Goal: Transaction & Acquisition: Book appointment/travel/reservation

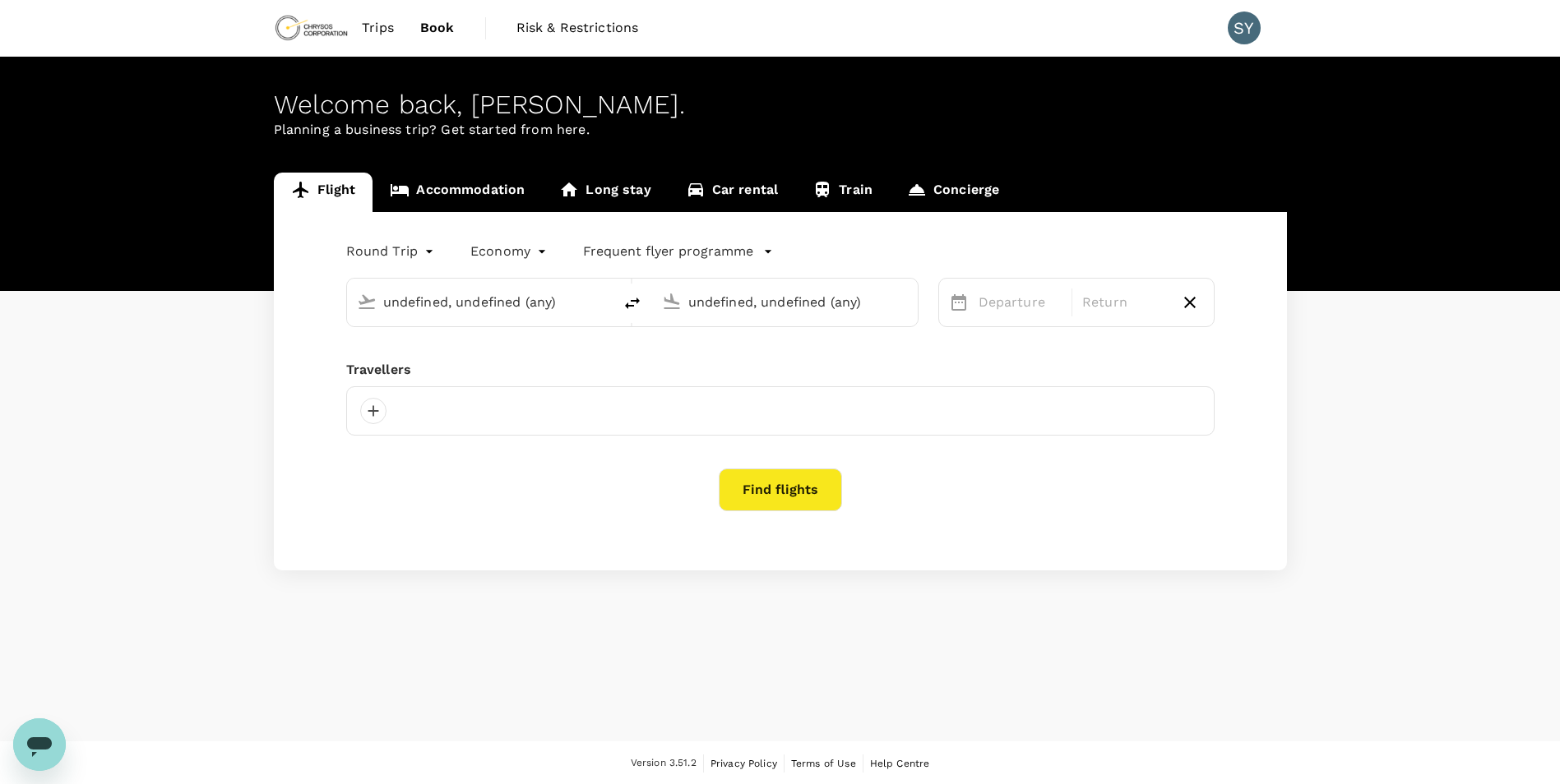
type input "Vancouver Intl (YVR)"
type input "[GEOGRAPHIC_DATA], [GEOGRAPHIC_DATA] (any)"
type input "Vancouver Intl (YVR)"
type input "[GEOGRAPHIC_DATA], [GEOGRAPHIC_DATA] (any)"
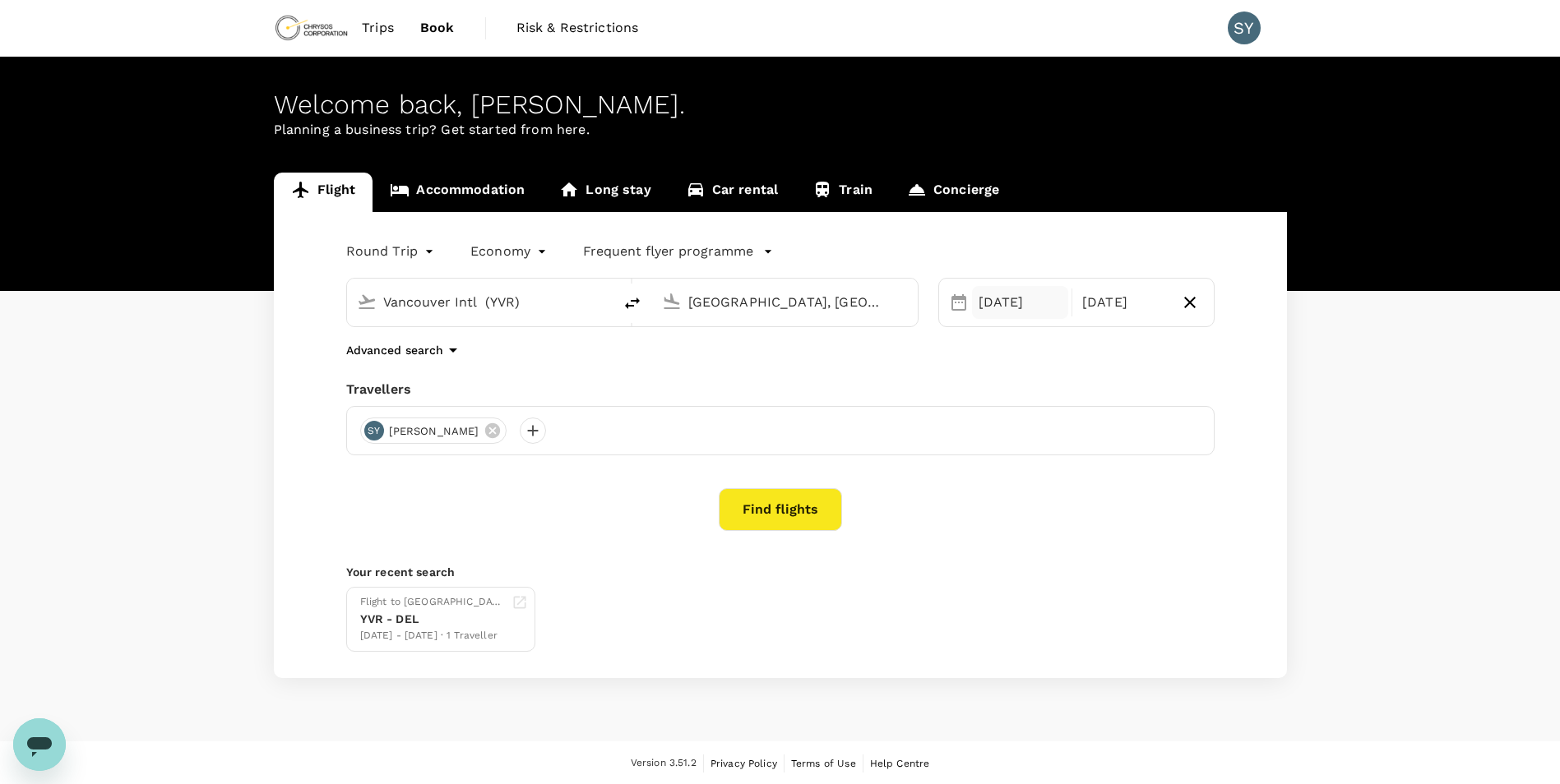
click at [989, 296] on div "[DATE]" at bounding box center [1020, 303] width 97 height 33
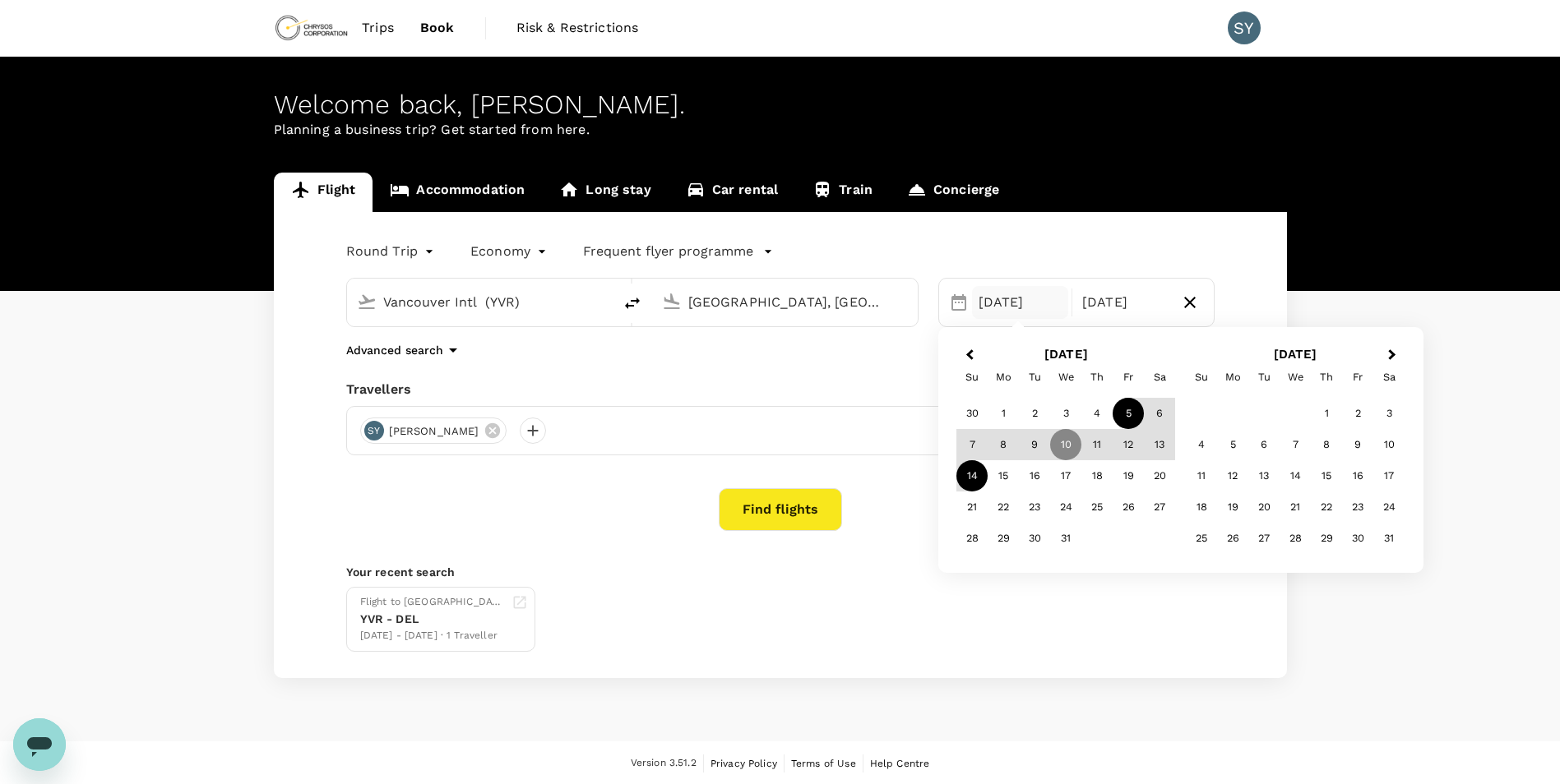
click at [1128, 418] on div "5" at bounding box center [1128, 414] width 32 height 32
click at [1058, 442] on div "10" at bounding box center [1066, 445] width 32 height 32
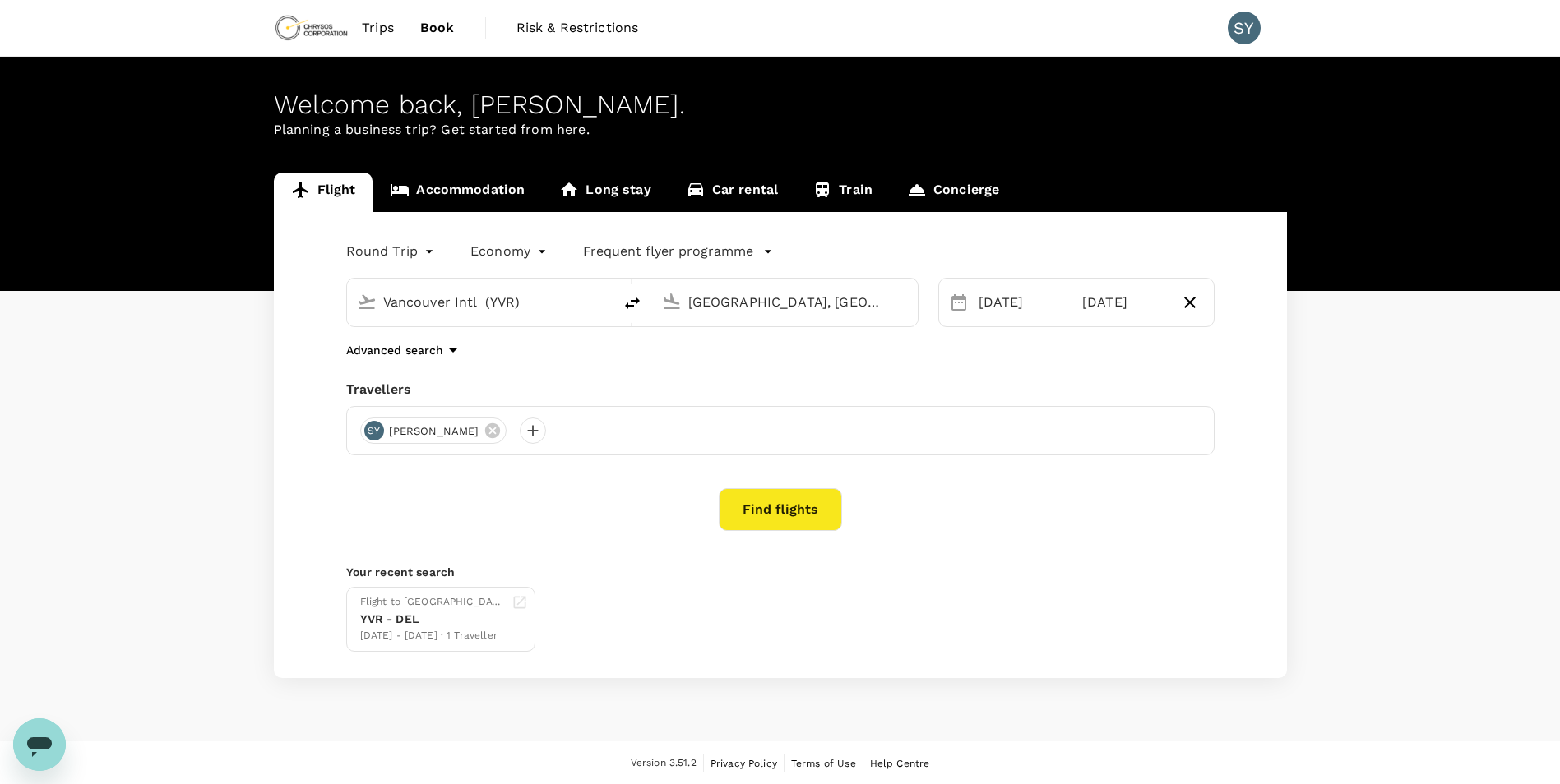
click at [802, 519] on button "Find flights" at bounding box center [780, 509] width 123 height 42
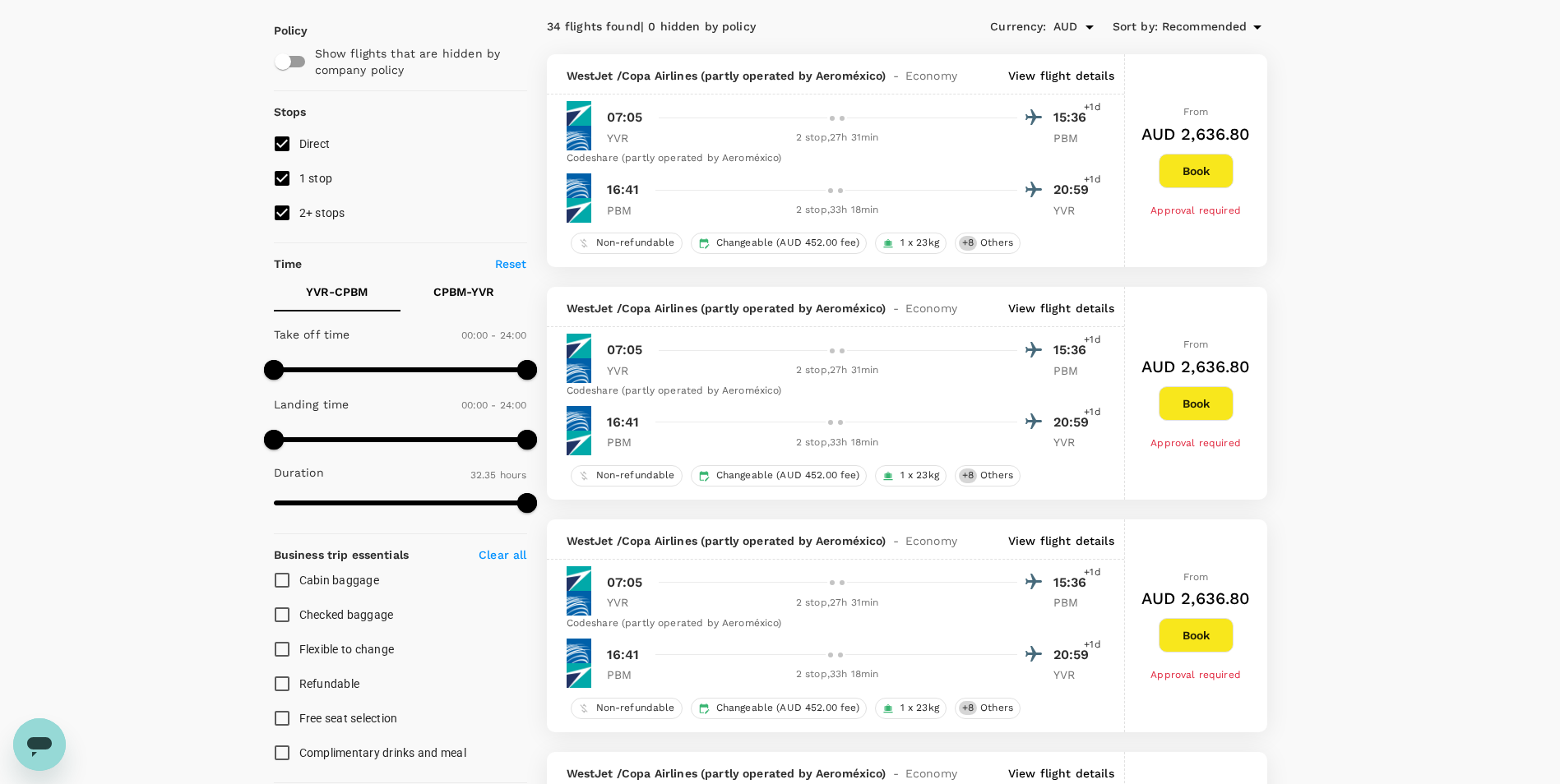
scroll to position [82, 0]
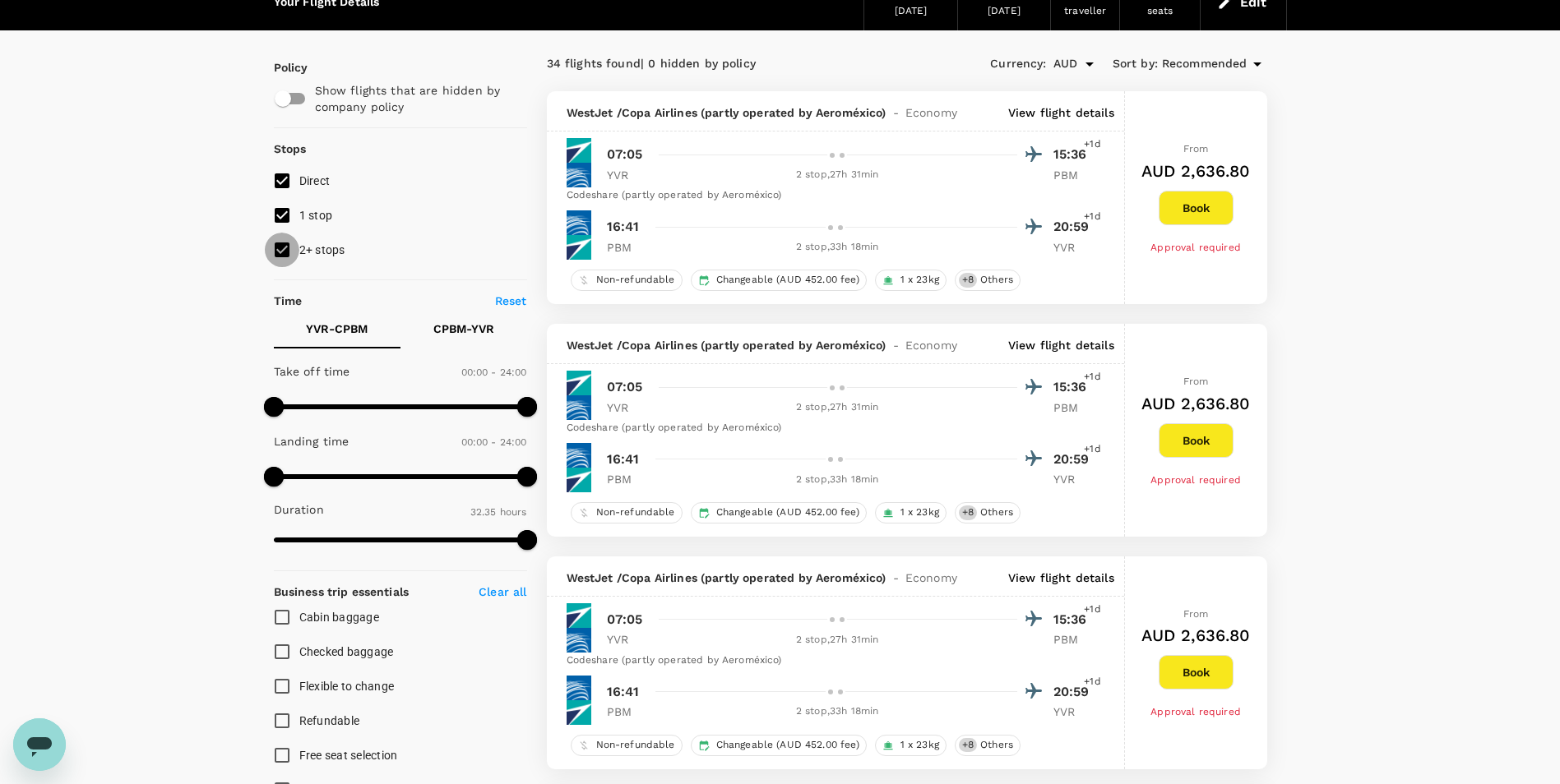
click at [287, 250] on input "2+ stops" at bounding box center [282, 250] width 35 height 35
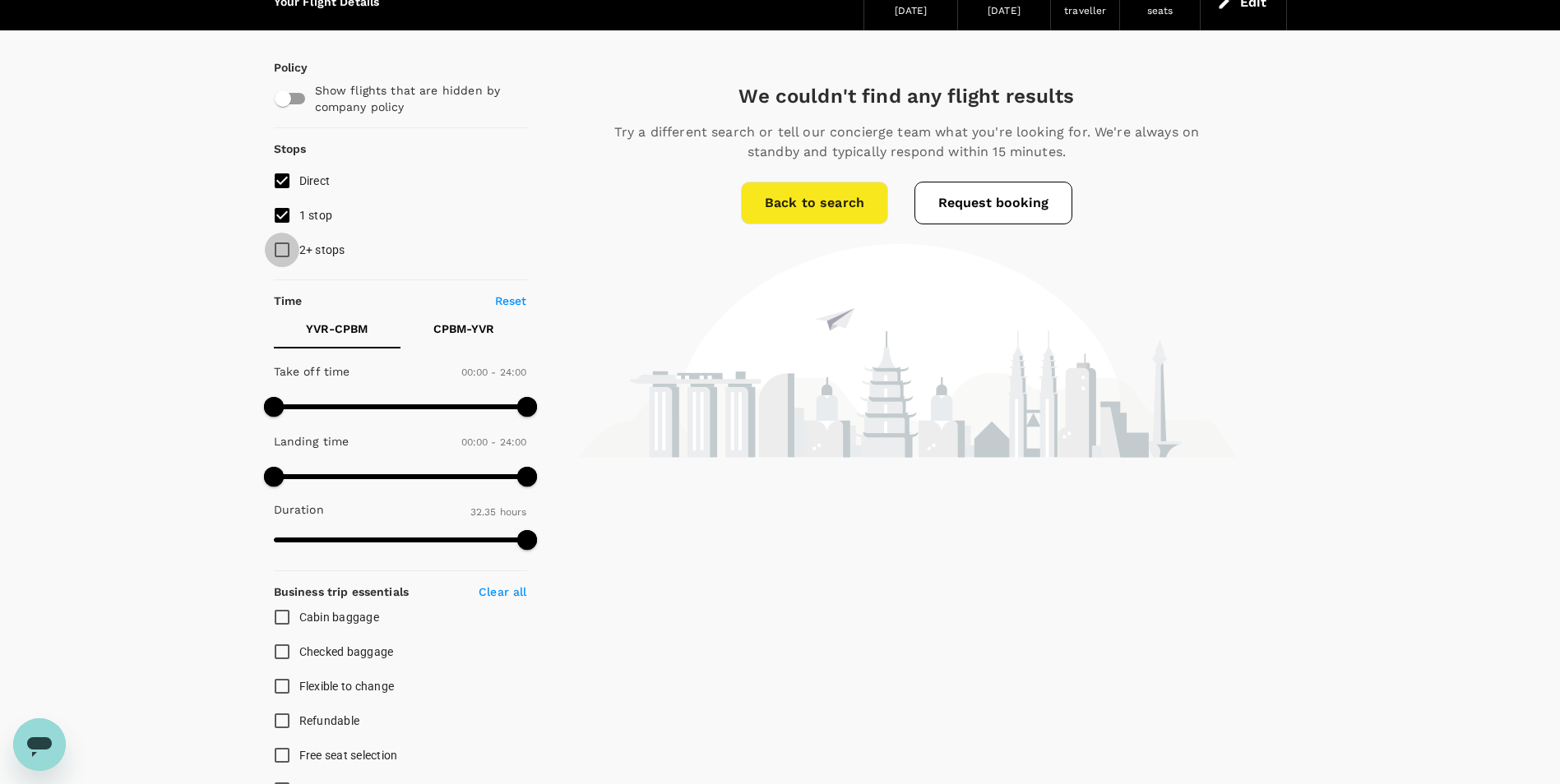
click at [279, 249] on input "2+ stops" at bounding box center [282, 250] width 35 height 35
checkbox input "true"
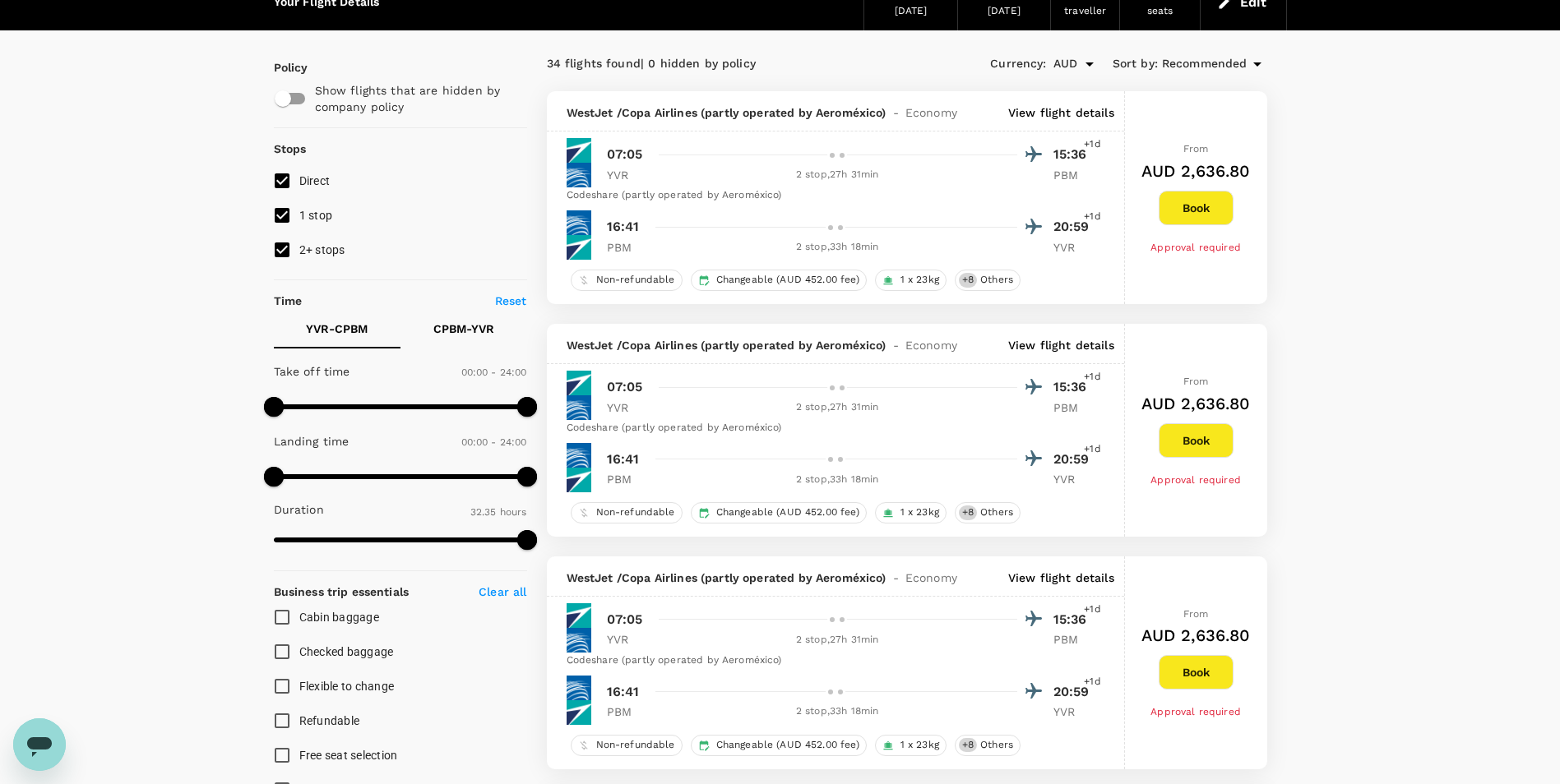
scroll to position [0, 0]
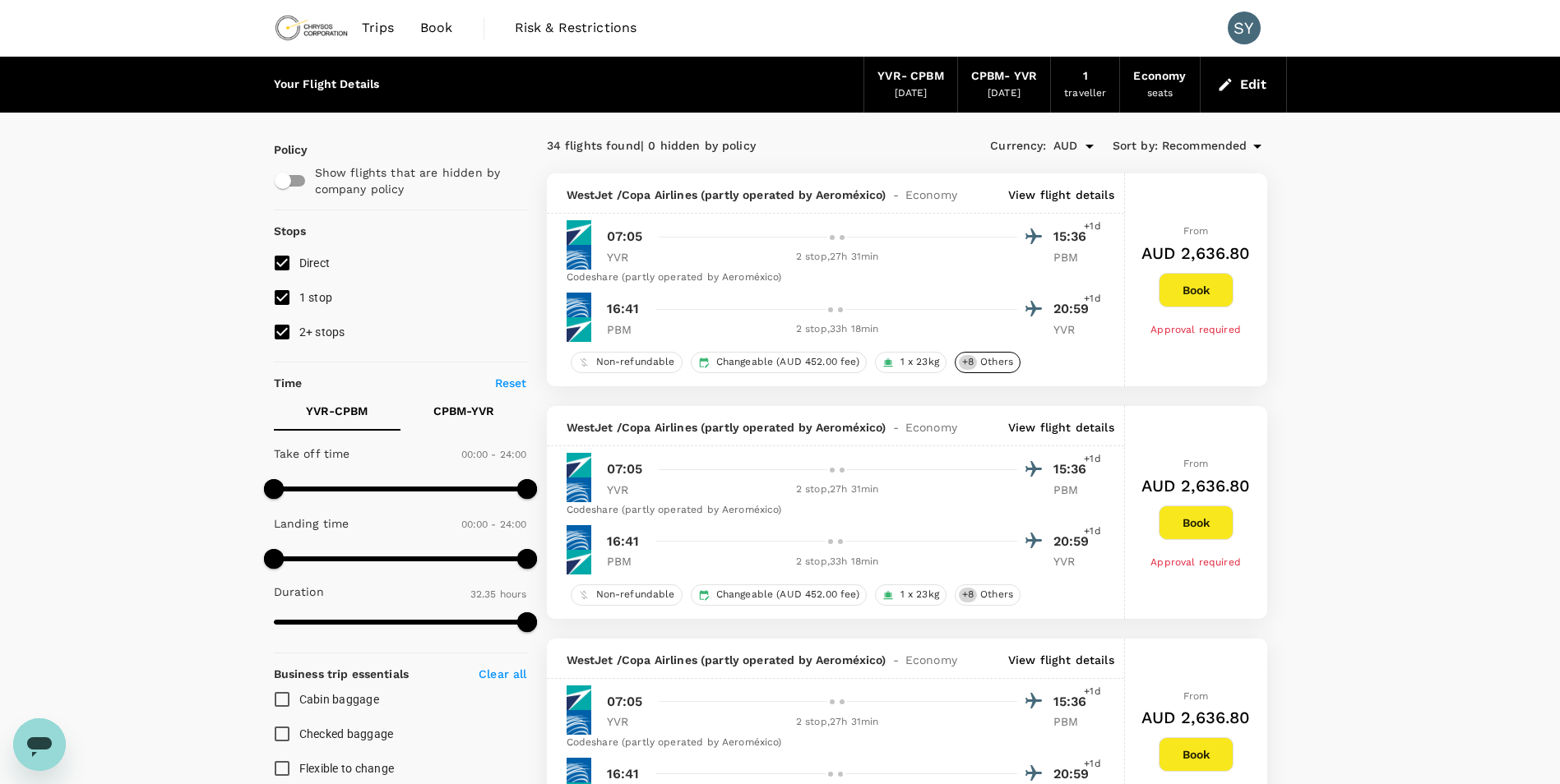
click at [992, 367] on span "Others" at bounding box center [996, 362] width 46 height 14
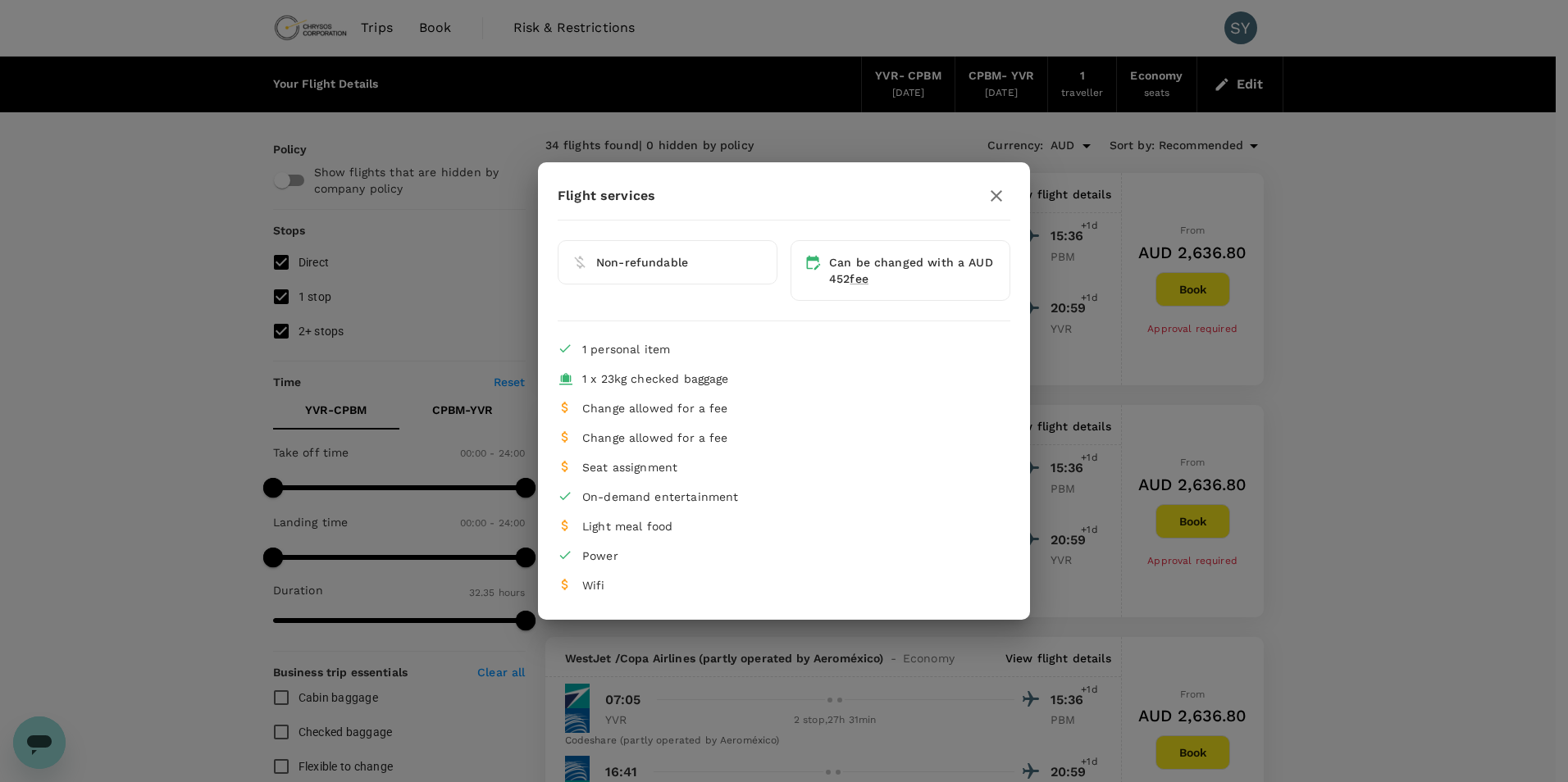
click at [994, 202] on icon "button" at bounding box center [996, 196] width 20 height 20
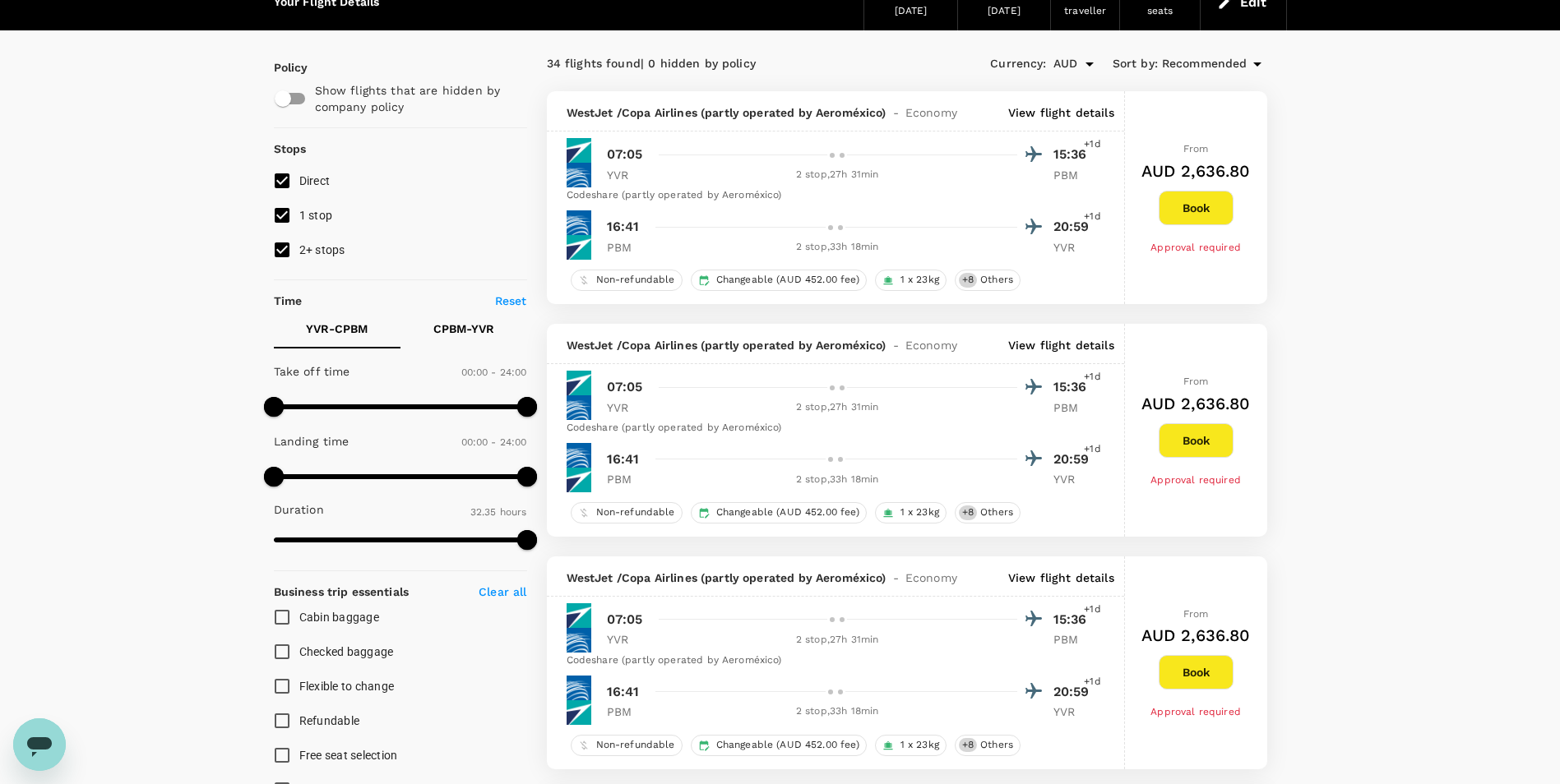
scroll to position [165, 0]
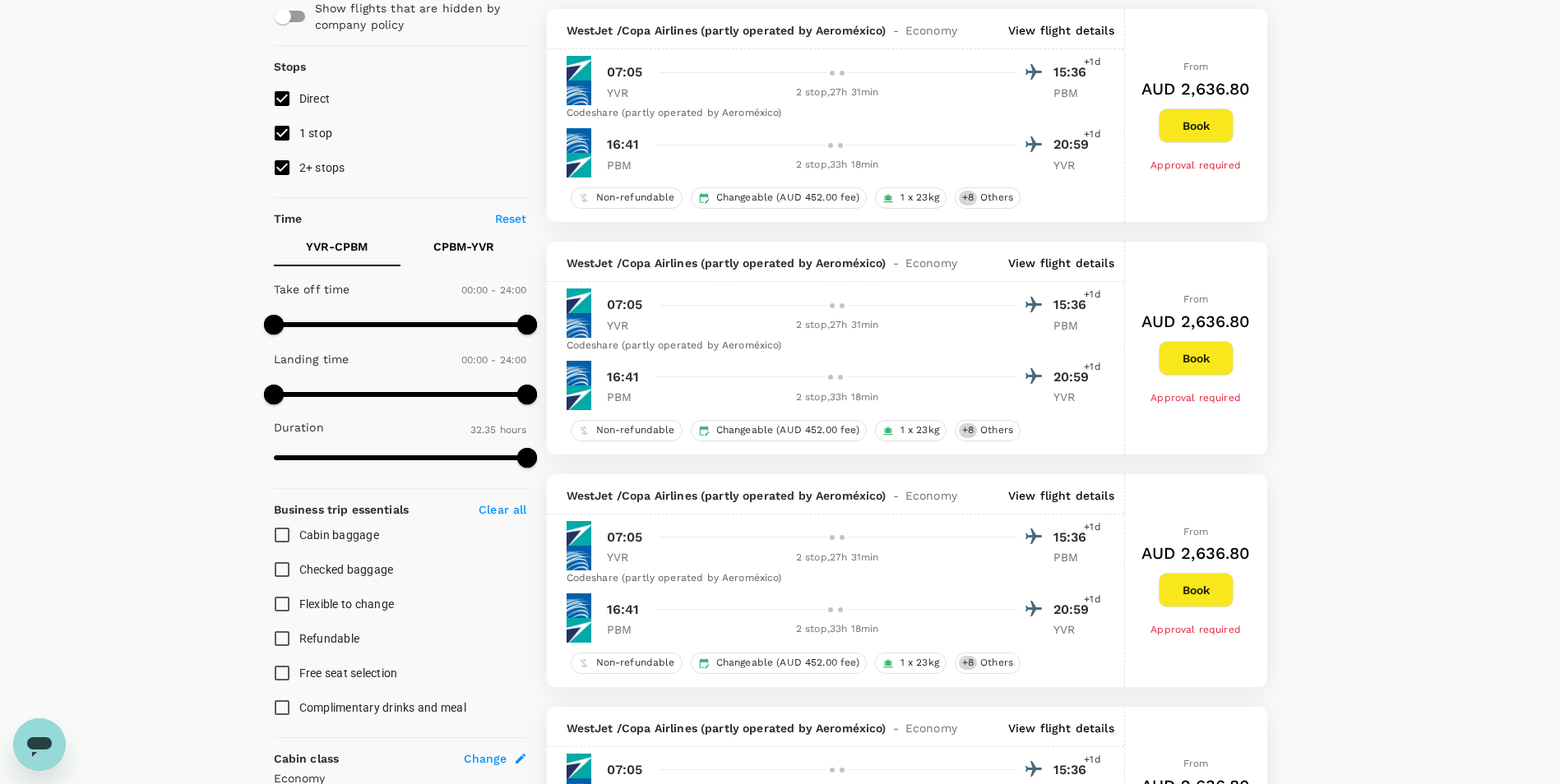
click at [310, 600] on span "Flexible to change" at bounding box center [347, 604] width 96 height 13
click at [299, 600] on input "Flexible to change" at bounding box center [282, 604] width 35 height 35
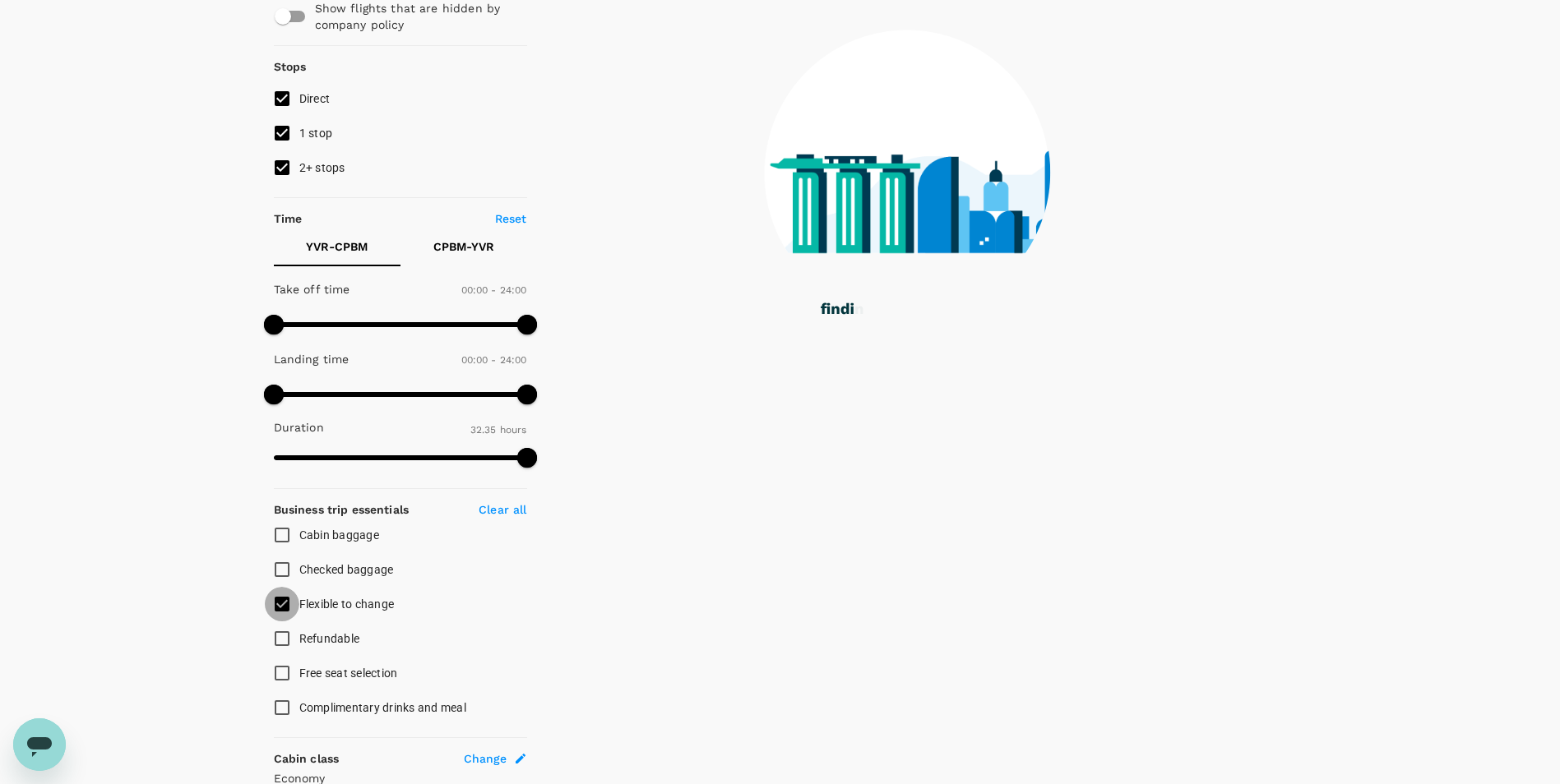
click at [283, 604] on input "Flexible to change" at bounding box center [282, 604] width 35 height 35
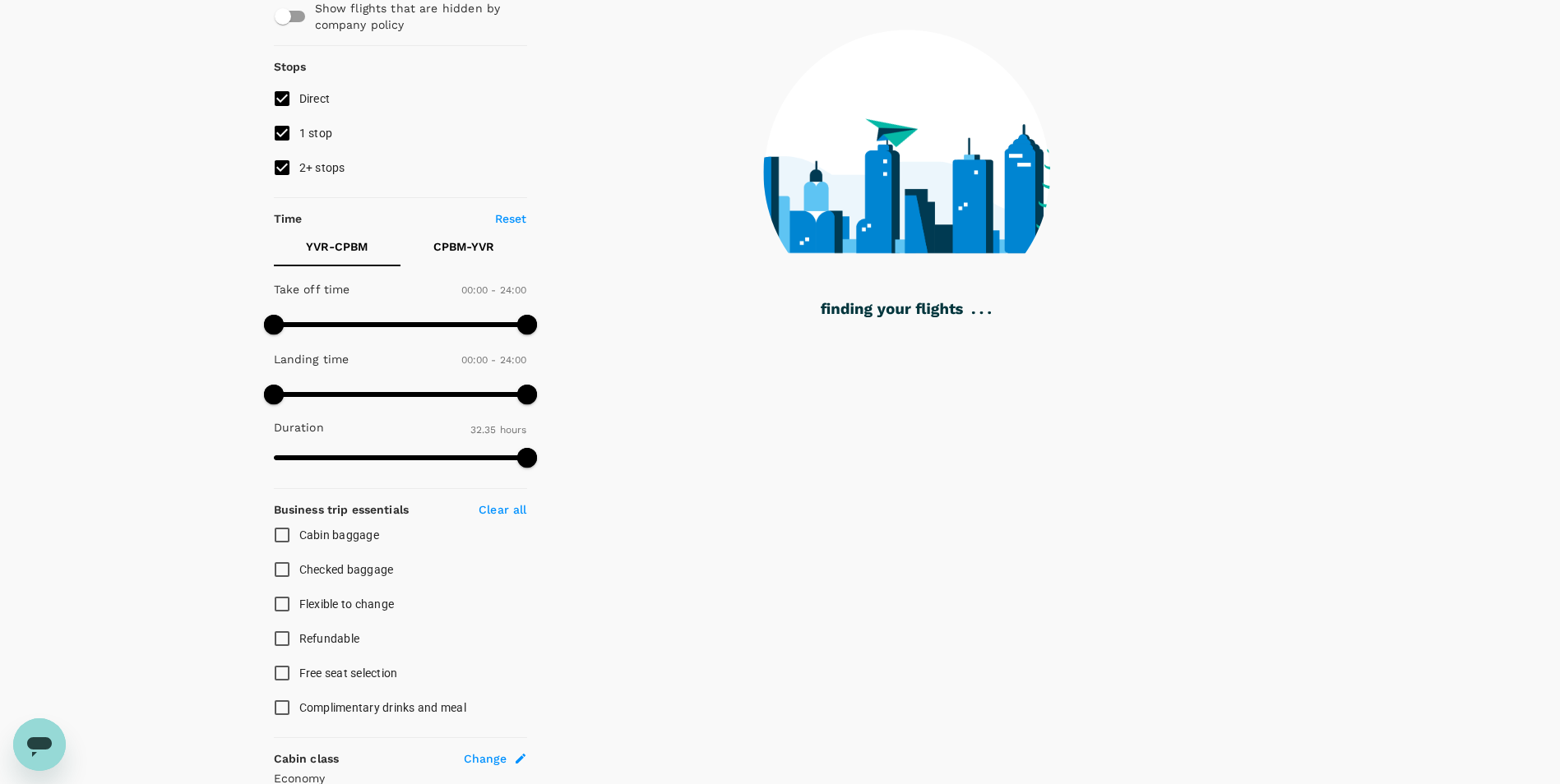
click at [282, 607] on input "Flexible to change" at bounding box center [282, 604] width 35 height 35
checkbox input "true"
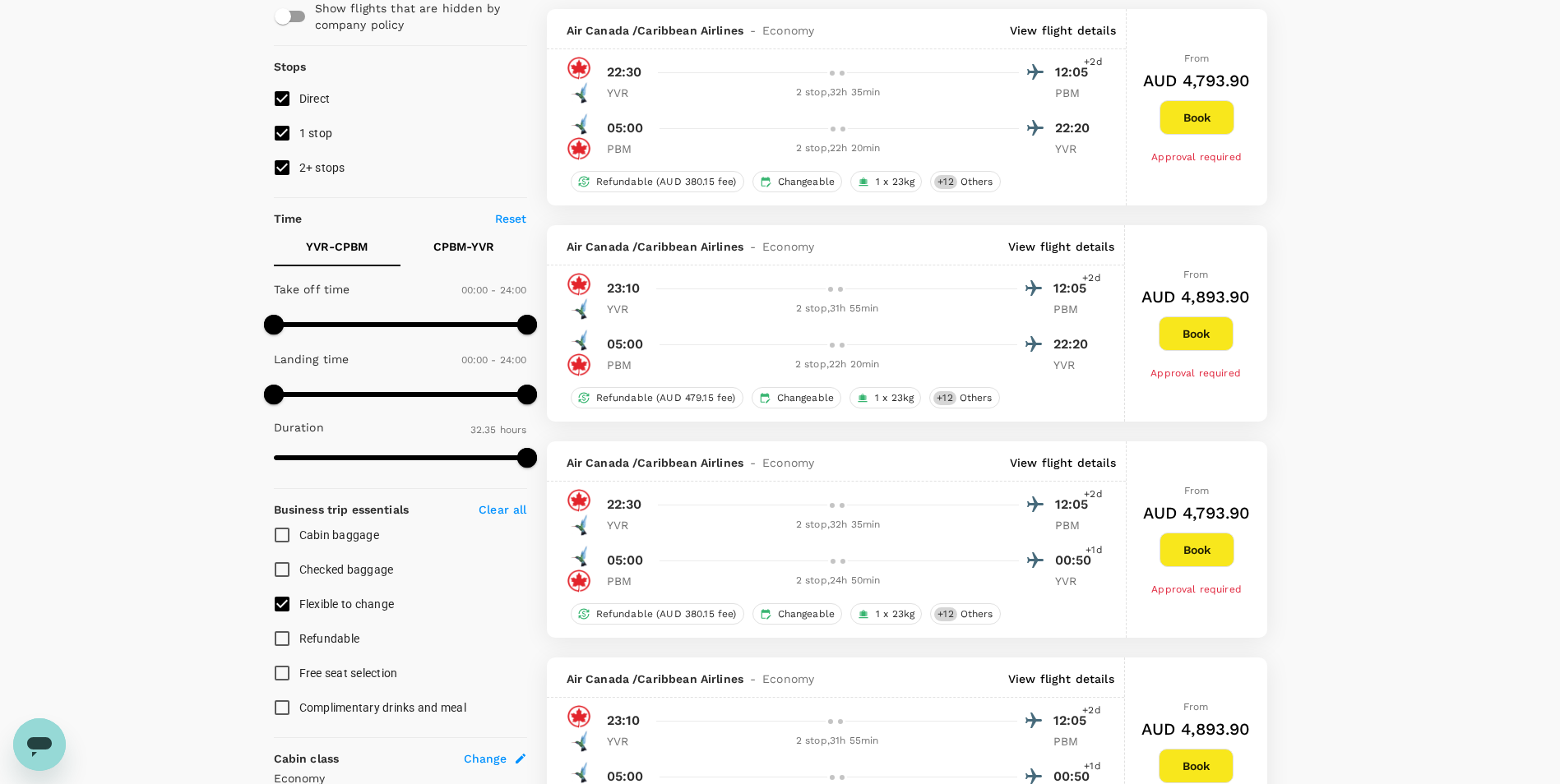
click at [279, 634] on input "Refundable" at bounding box center [282, 639] width 35 height 35
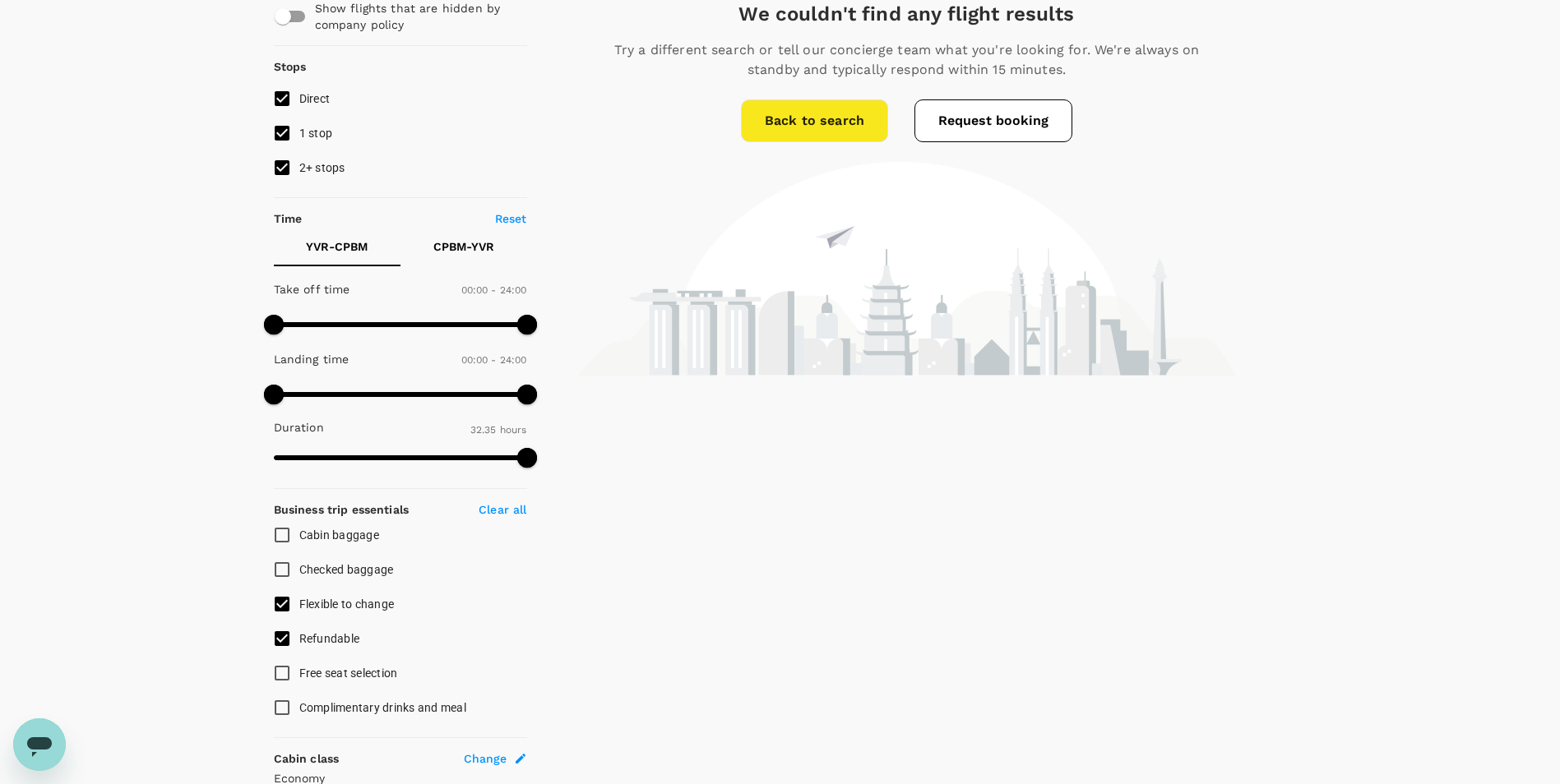
click at [278, 636] on input "Refundable" at bounding box center [282, 639] width 35 height 35
checkbox input "false"
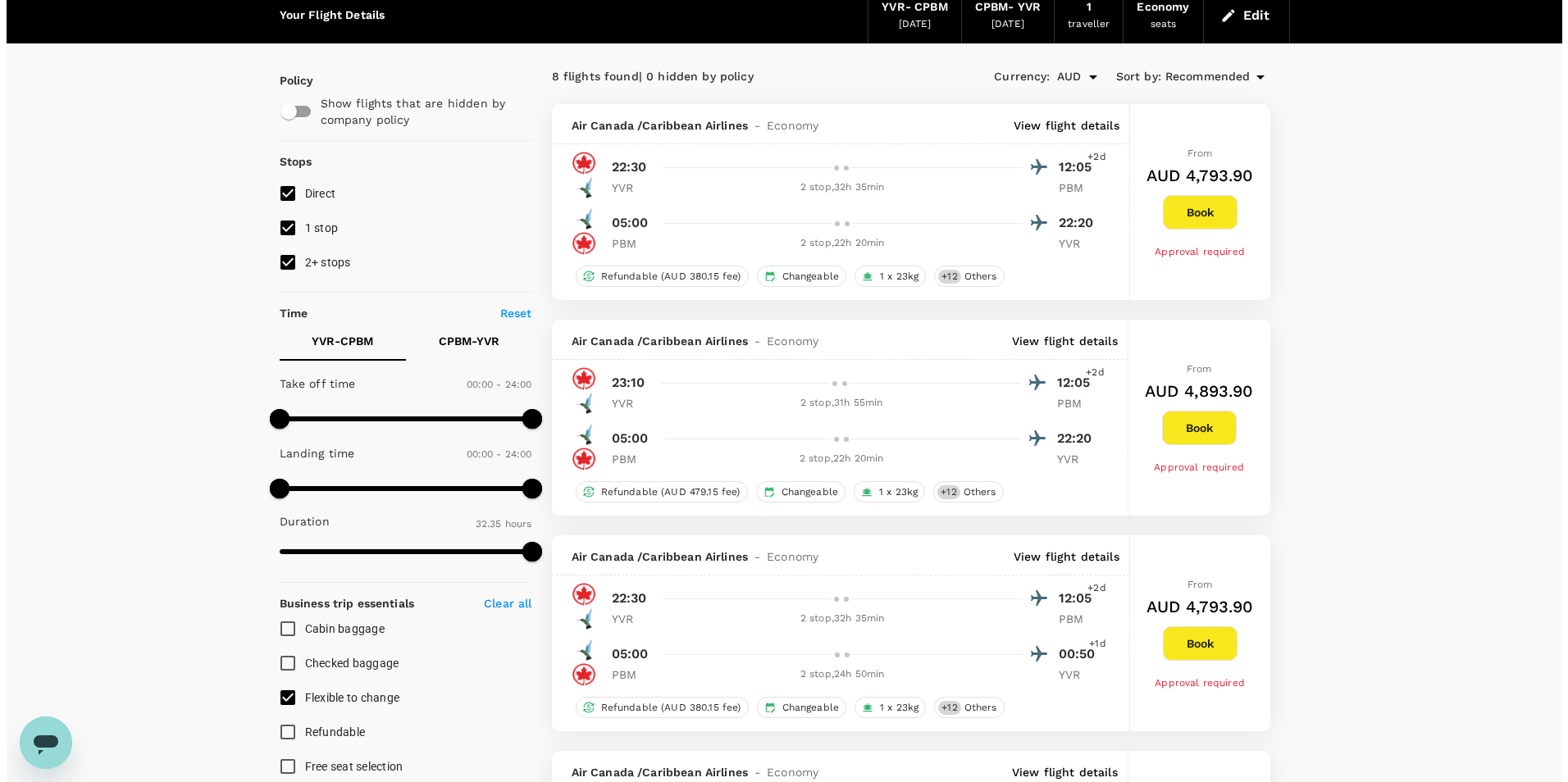
scroll to position [0, 0]
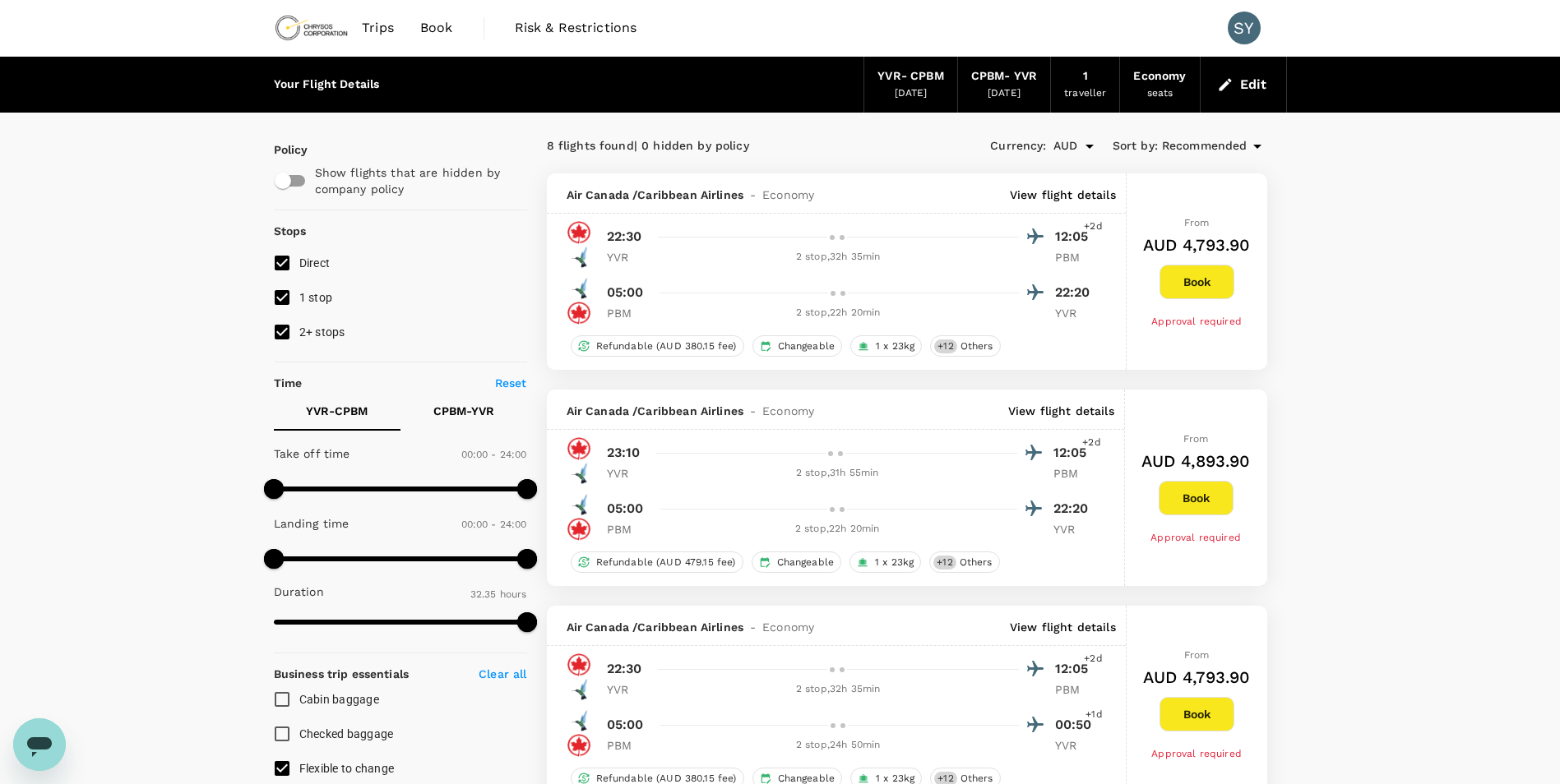
drag, startPoint x: 282, startPoint y: 766, endPoint x: 294, endPoint y: 766, distance: 12.0
click at [282, 766] on input "Flexible to change" at bounding box center [282, 769] width 35 height 35
checkbox input "false"
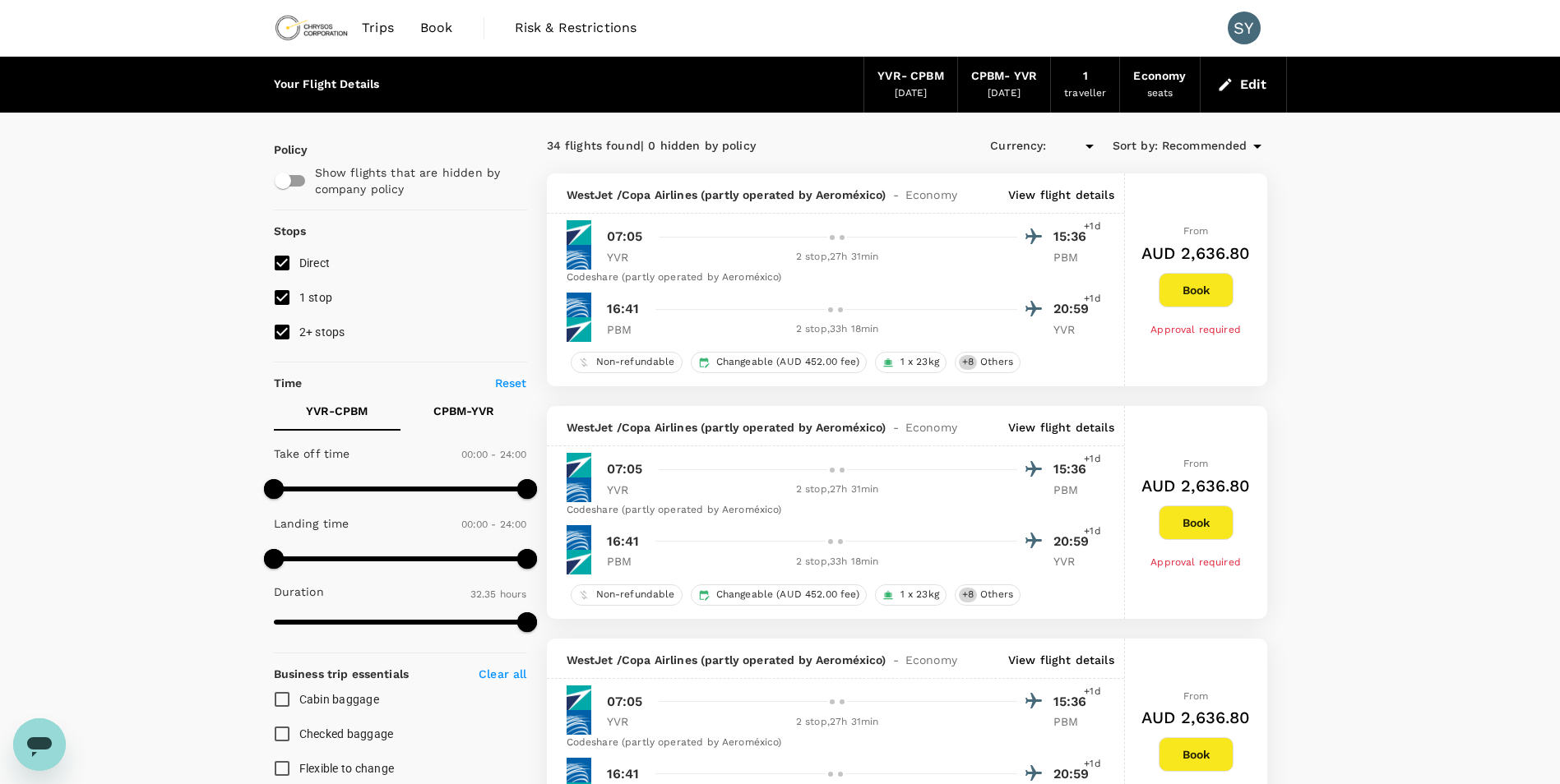
type input "AUD"
click at [278, 298] on input "1 stop" at bounding box center [282, 298] width 35 height 35
checkbox input "false"
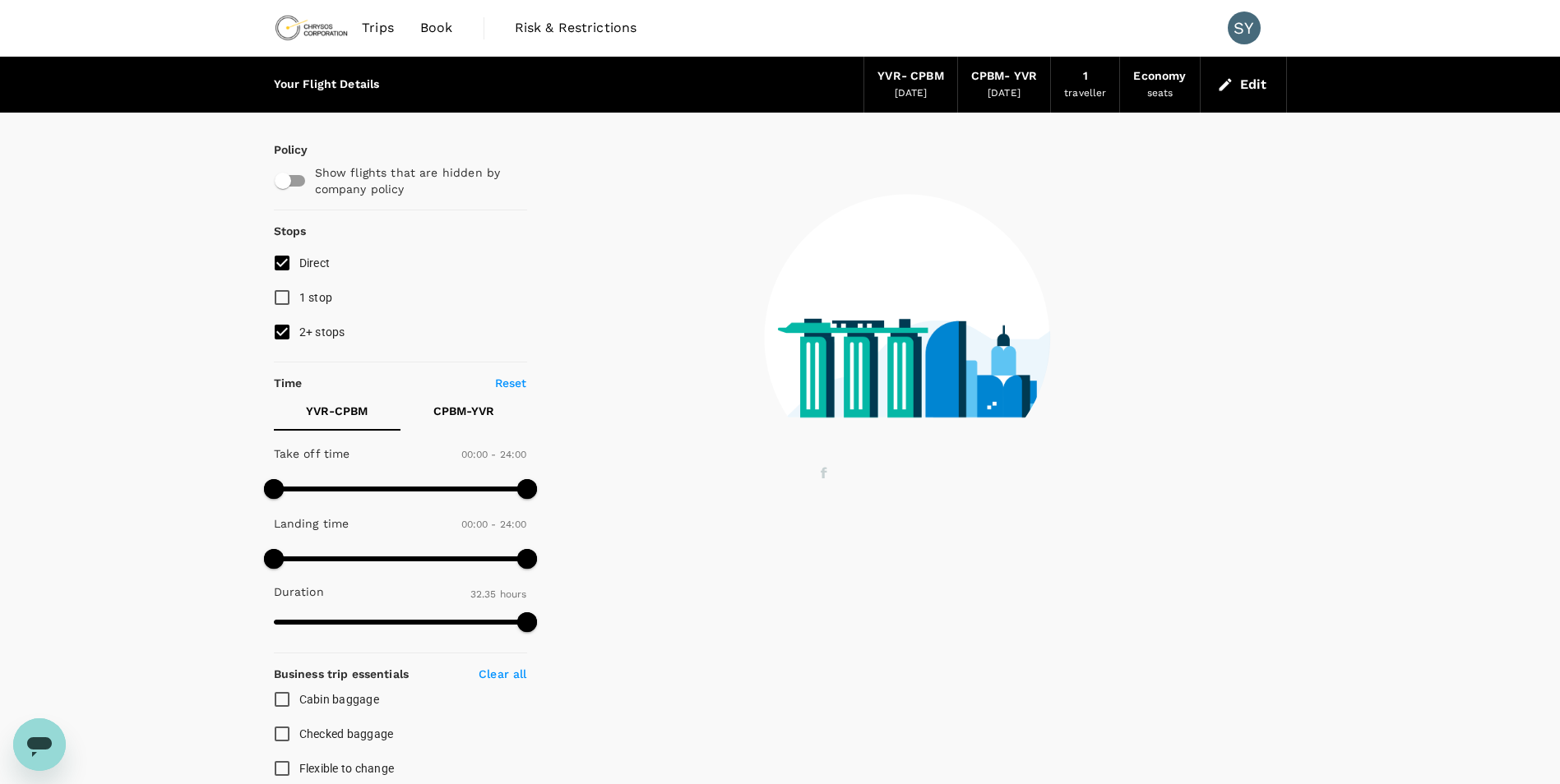
click at [285, 330] on input "2+ stops" at bounding box center [282, 333] width 35 height 35
checkbox input "false"
